Goal: Browse casually

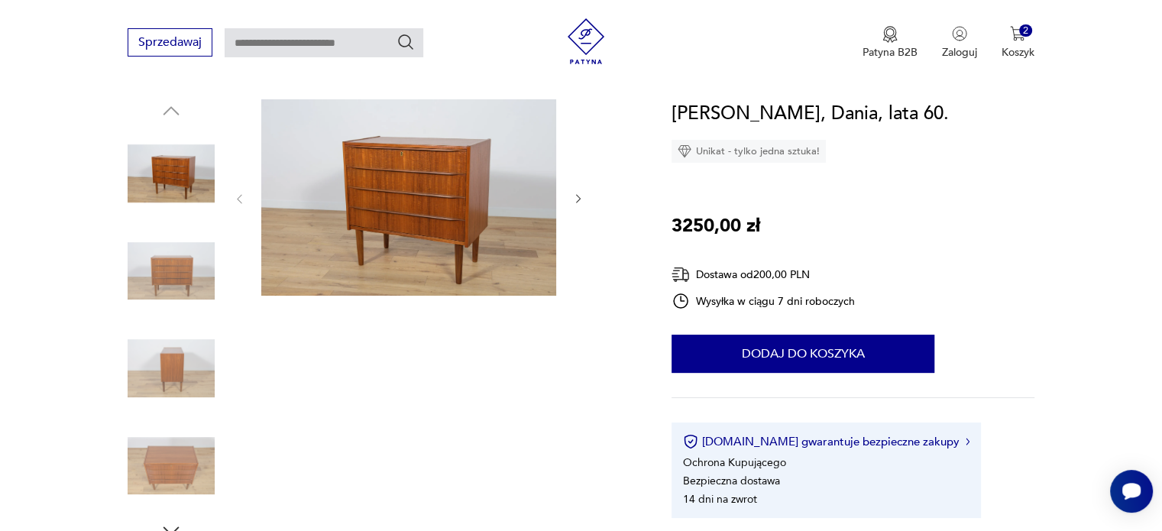
click at [583, 198] on icon "button" at bounding box center [578, 198] width 13 height 13
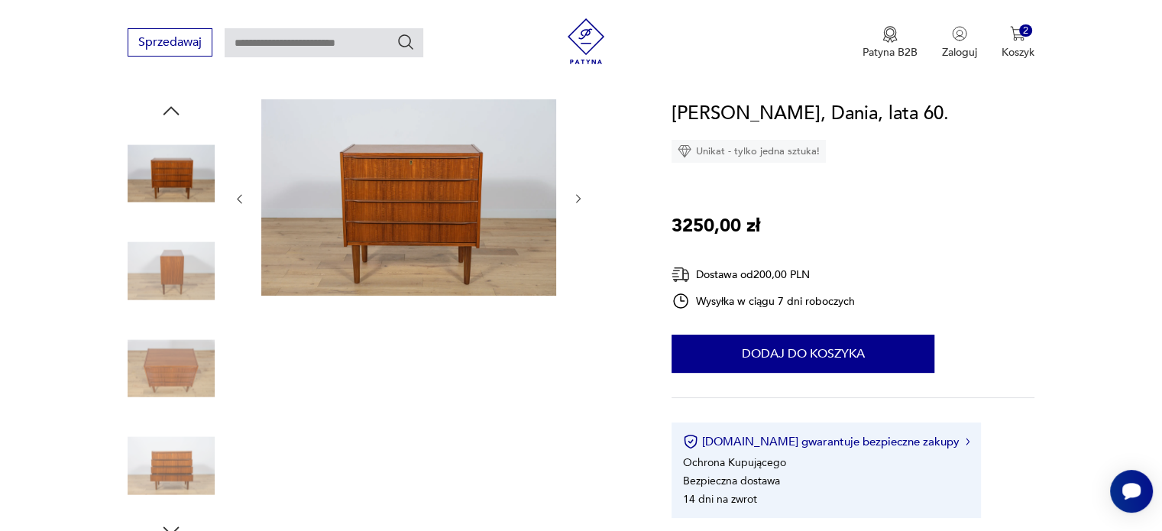
click at [583, 198] on icon "button" at bounding box center [578, 198] width 13 height 13
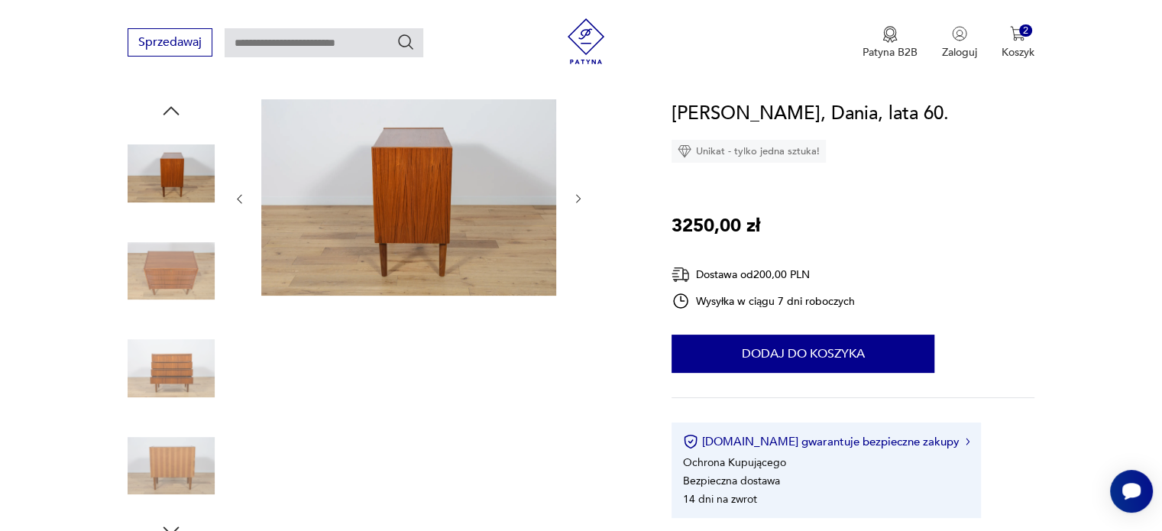
click at [583, 198] on icon "button" at bounding box center [578, 198] width 13 height 13
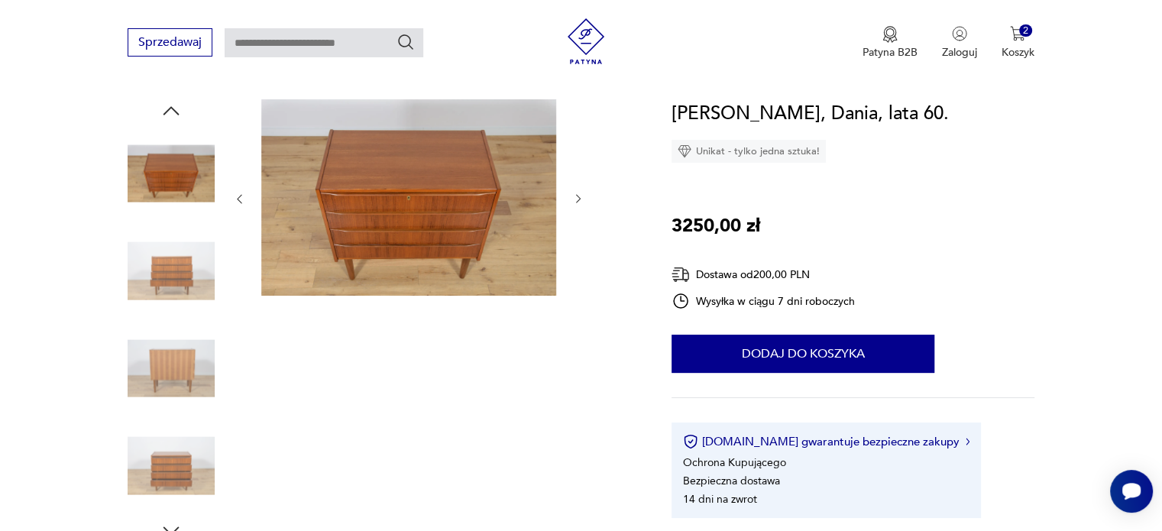
click at [583, 198] on icon "button" at bounding box center [578, 198] width 13 height 13
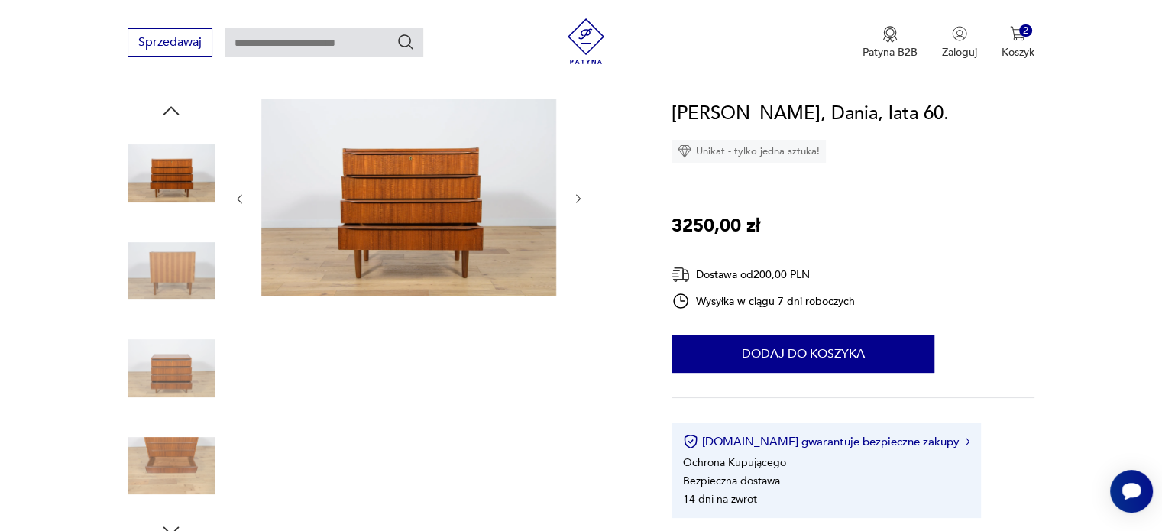
click at [583, 198] on icon "button" at bounding box center [578, 198] width 13 height 13
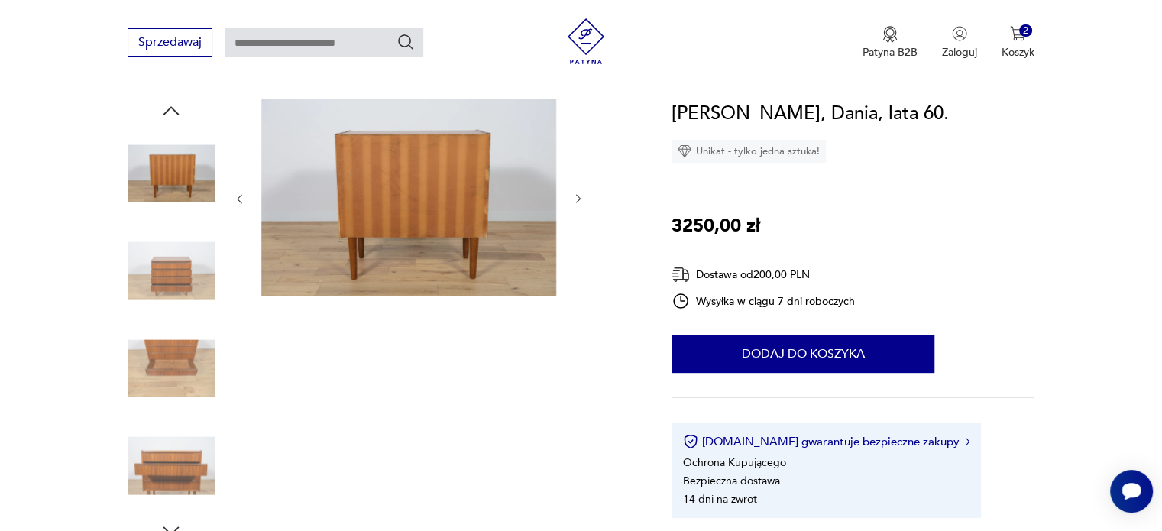
click at [583, 198] on icon "button" at bounding box center [578, 198] width 13 height 13
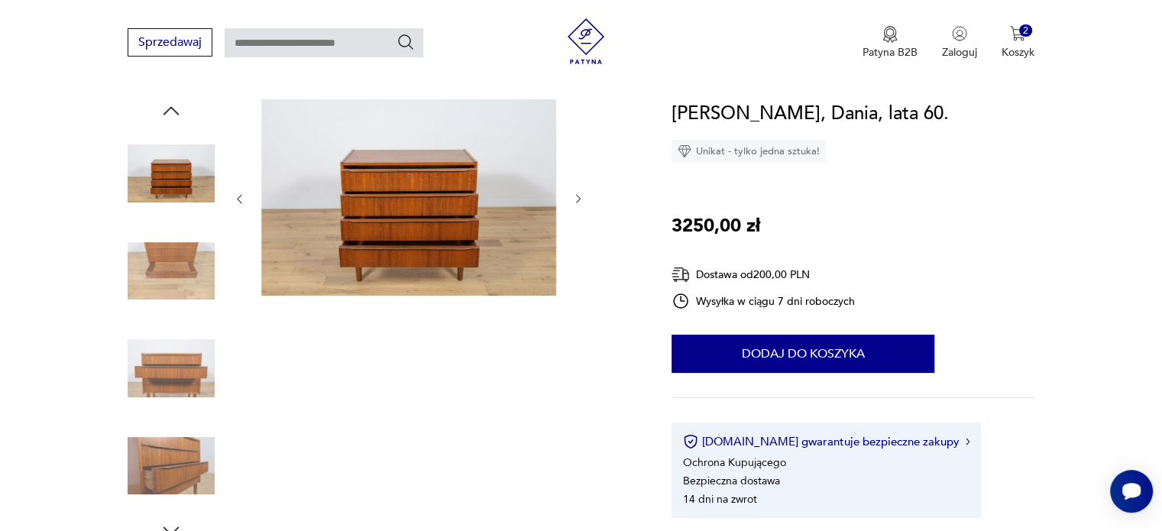
click at [583, 198] on icon "button" at bounding box center [578, 198] width 13 height 13
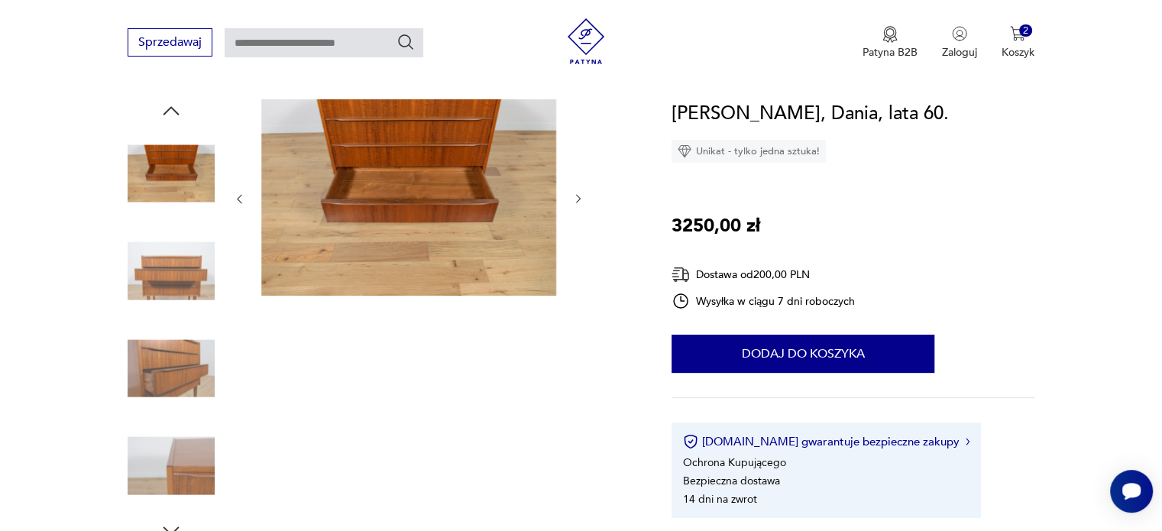
click at [583, 198] on icon "button" at bounding box center [578, 198] width 13 height 13
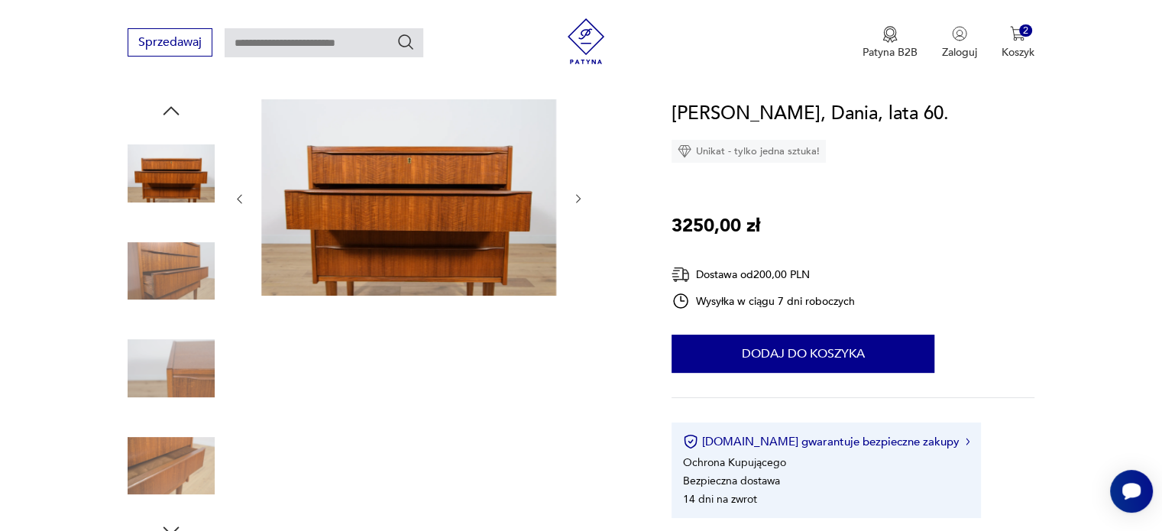
click at [583, 198] on icon "button" at bounding box center [578, 198] width 13 height 13
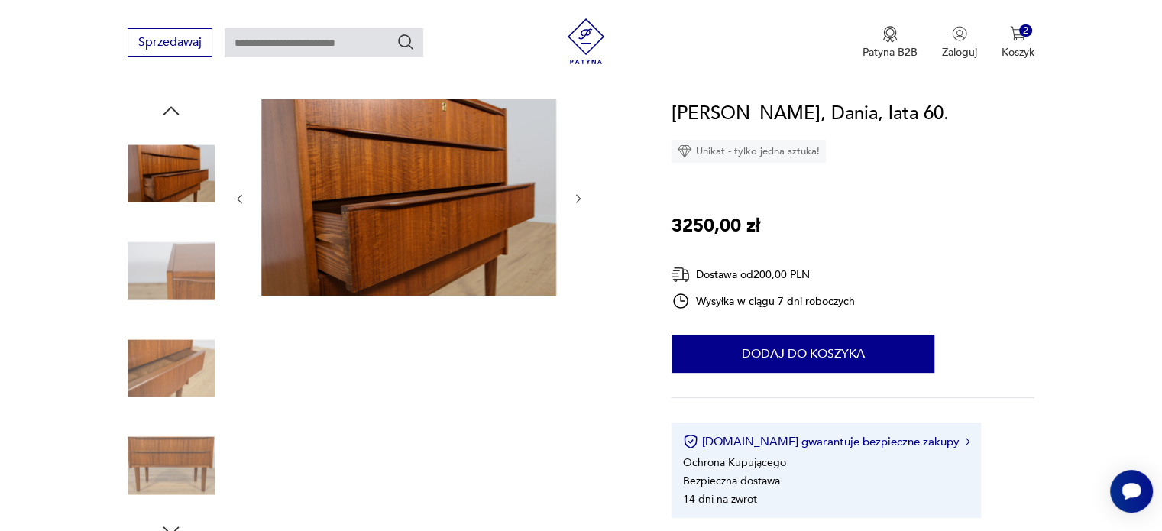
click at [583, 198] on icon "button" at bounding box center [578, 198] width 13 height 13
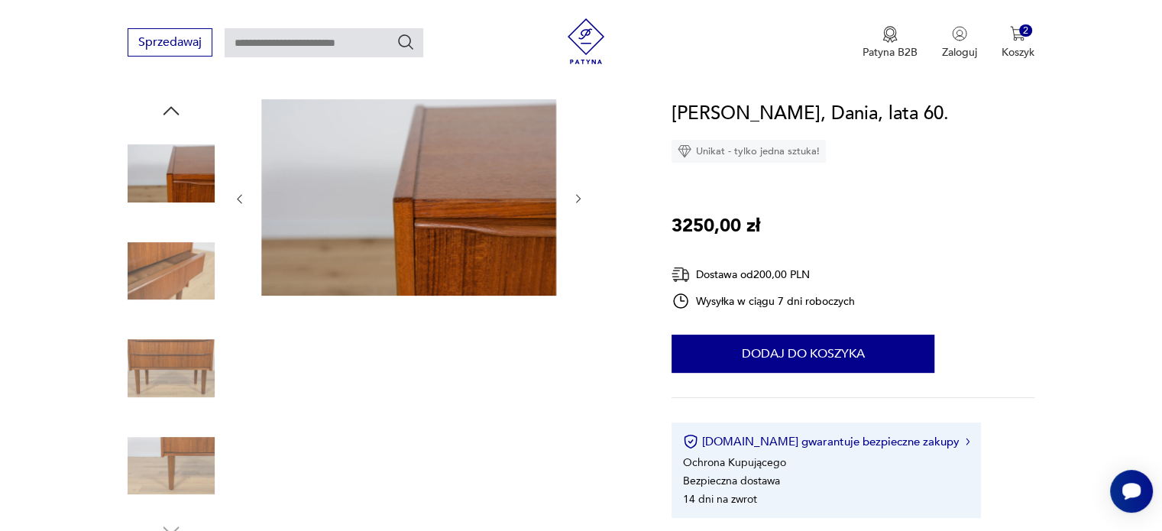
click at [583, 198] on icon "button" at bounding box center [578, 198] width 13 height 13
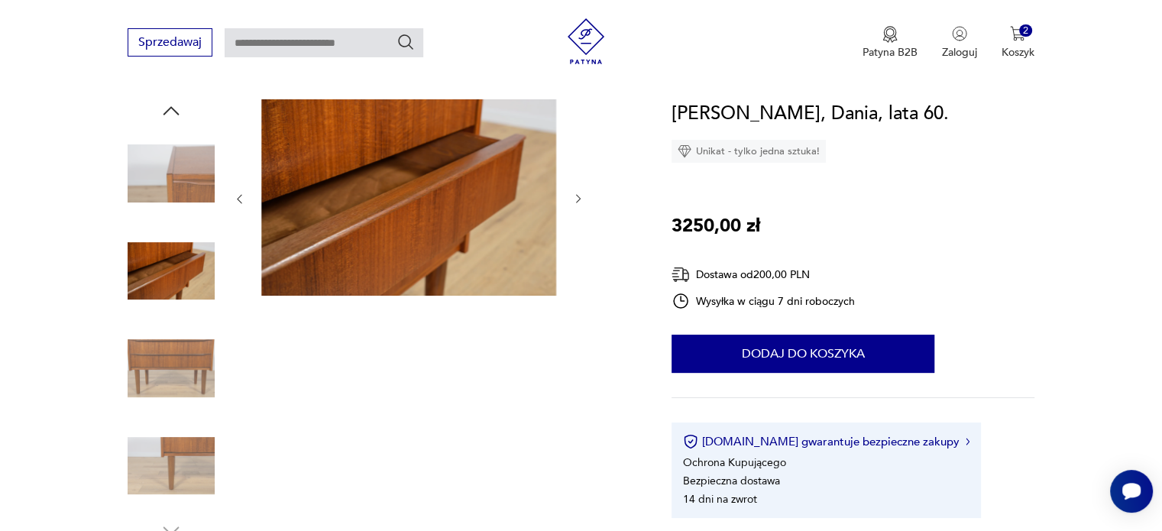
click at [583, 198] on icon "button" at bounding box center [578, 198] width 13 height 13
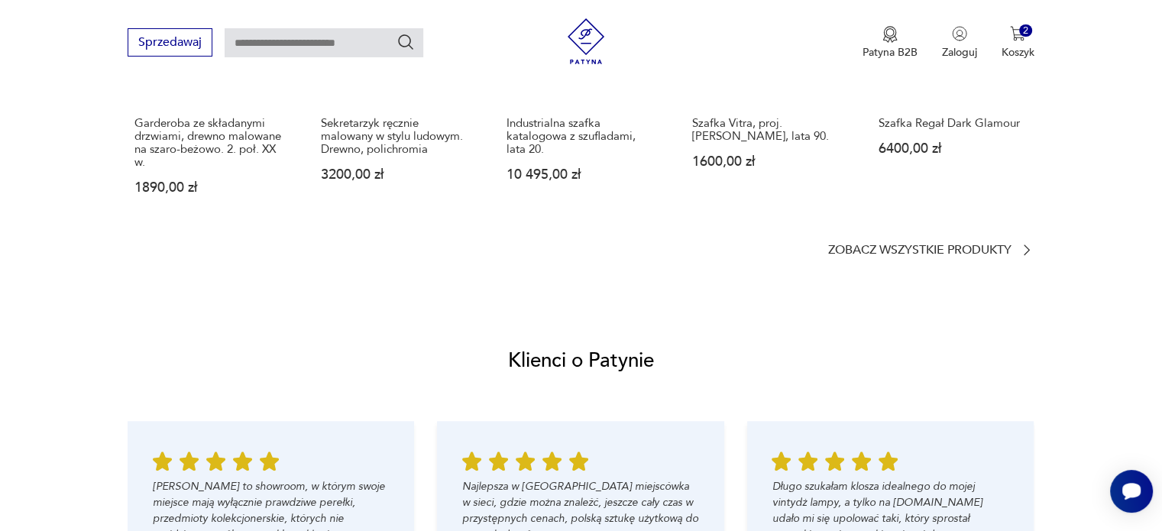
scroll to position [1375, 0]
